Goal: Navigation & Orientation: Find specific page/section

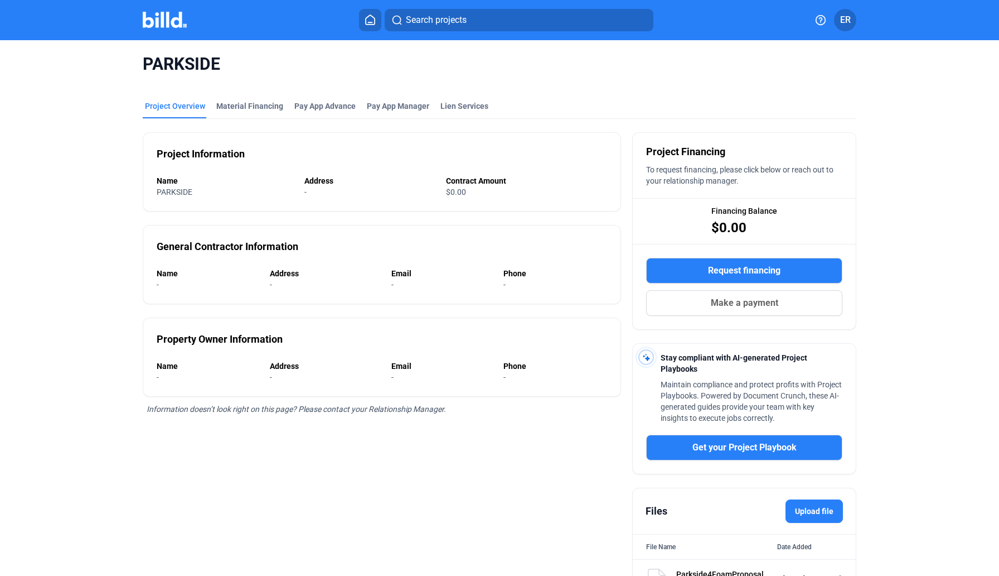
click at [168, 21] on img at bounding box center [165, 20] width 44 height 16
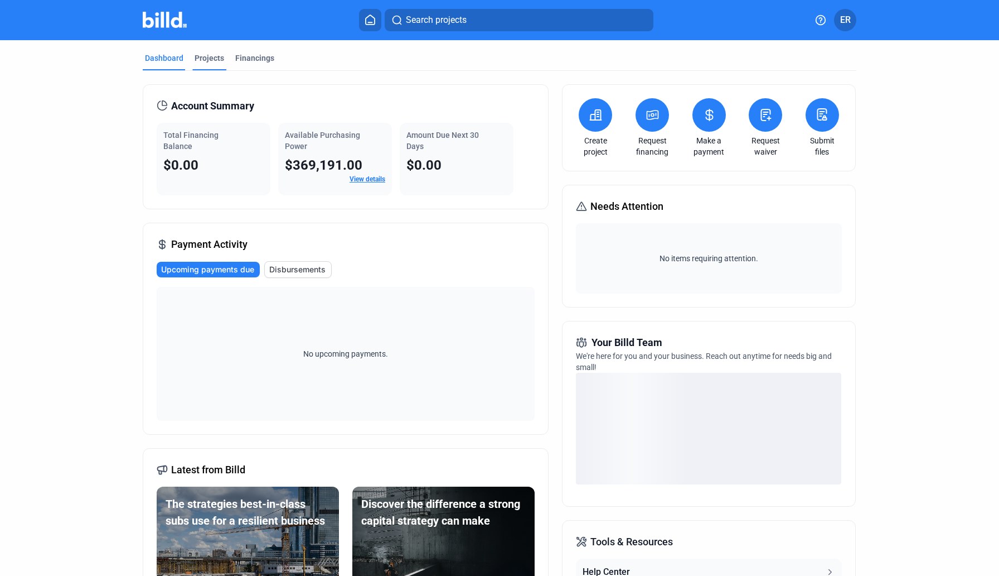
click at [211, 63] on div "Projects" at bounding box center [210, 57] width 30 height 11
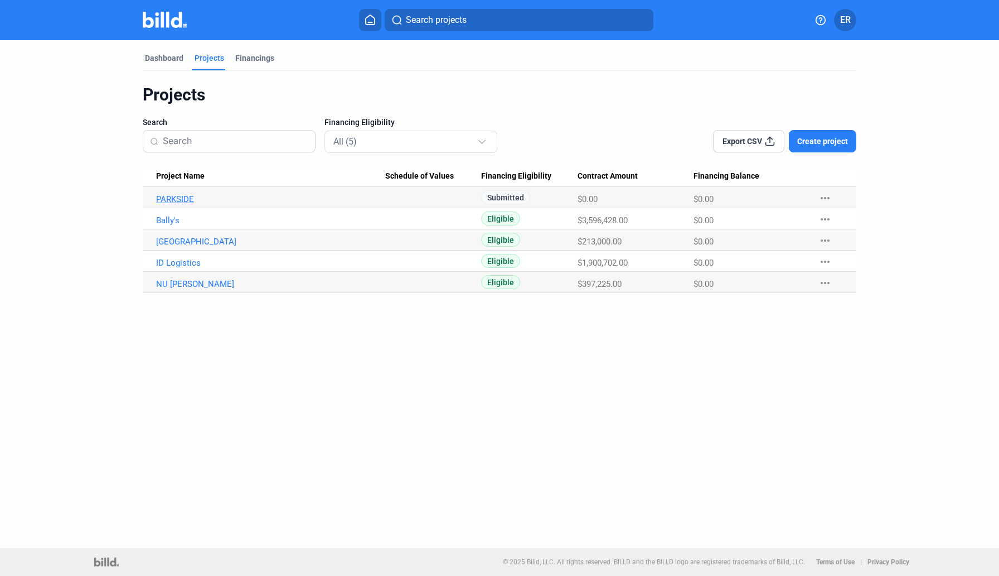
click at [185, 196] on link "PARKSIDE" at bounding box center [270, 199] width 229 height 10
